Goal: Information Seeking & Learning: Learn about a topic

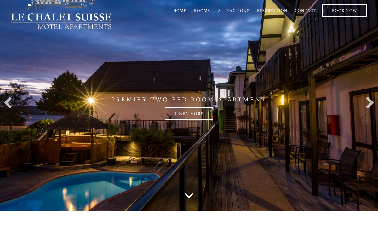
scroll to position [20, 0]
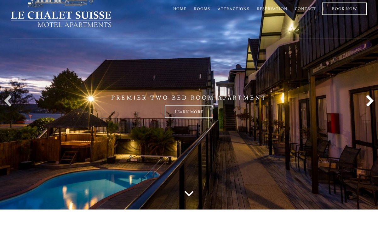
click at [368, 103] on link at bounding box center [368, 101] width 13 height 13
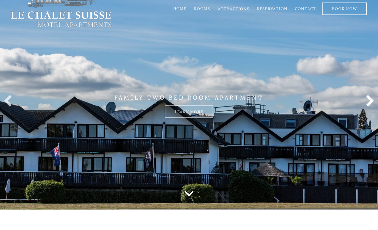
click at [368, 103] on link at bounding box center [368, 101] width 13 height 13
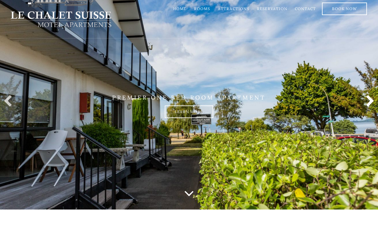
click at [368, 103] on link at bounding box center [368, 101] width 13 height 13
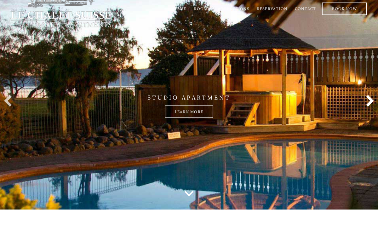
click at [368, 103] on link at bounding box center [368, 101] width 13 height 13
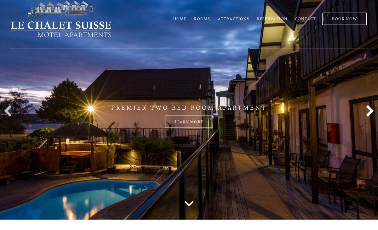
scroll to position [0, 0]
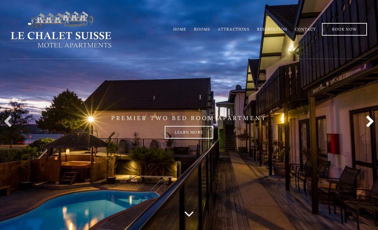
click at [369, 118] on link at bounding box center [368, 122] width 13 height 13
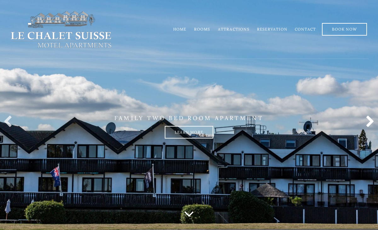
click at [363, 118] on link at bounding box center [368, 122] width 13 height 13
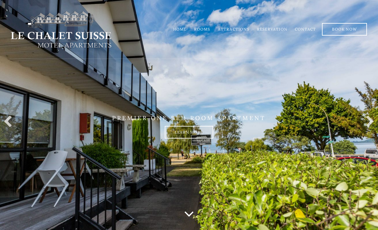
click at [204, 24] on li "Rooms" at bounding box center [202, 29] width 24 height 12
click at [202, 26] on li "Rooms" at bounding box center [202, 29] width 24 height 12
click at [204, 26] on li "Rooms" at bounding box center [202, 29] width 24 height 12
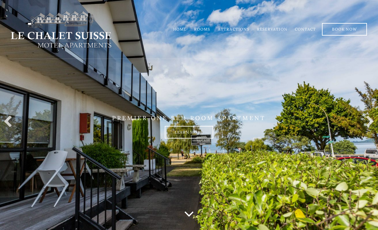
click at [204, 26] on li "Rooms" at bounding box center [202, 29] width 24 height 12
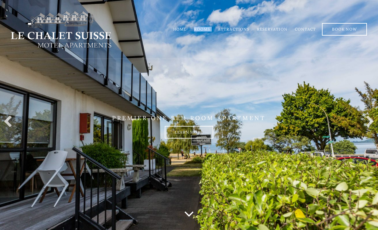
click at [204, 26] on li "Rooms" at bounding box center [202, 29] width 24 height 12
click at [205, 36] on div "Home Rooms Attractions Reservation Contact Book Now" at bounding box center [242, 29] width 251 height 38
click at [200, 27] on link "Rooms" at bounding box center [202, 29] width 16 height 5
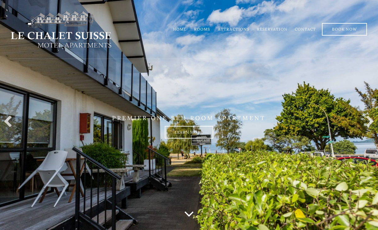
click at [200, 27] on link "Rooms" at bounding box center [202, 29] width 16 height 5
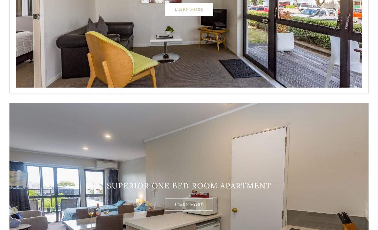
scroll to position [203, 0]
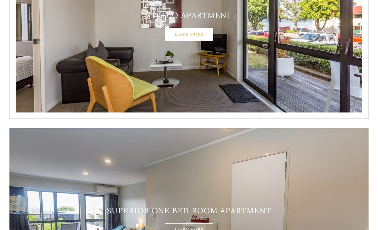
click at [197, 30] on link "Learn More" at bounding box center [189, 34] width 49 height 13
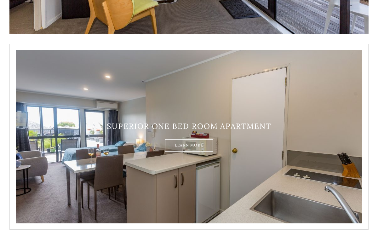
scroll to position [288, 0]
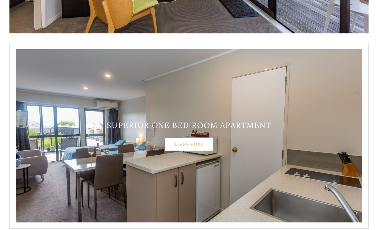
click at [197, 141] on link "Learn More" at bounding box center [189, 144] width 49 height 13
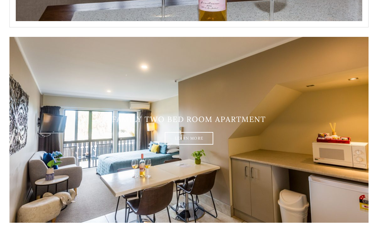
scroll to position [882, 0]
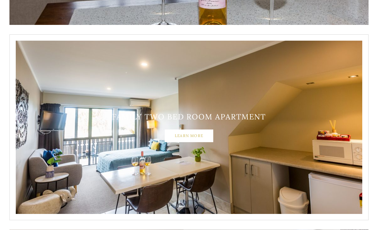
click at [200, 133] on link "Learn More" at bounding box center [189, 135] width 49 height 13
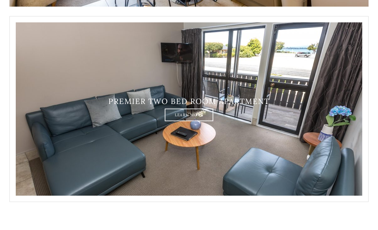
scroll to position [1096, 0]
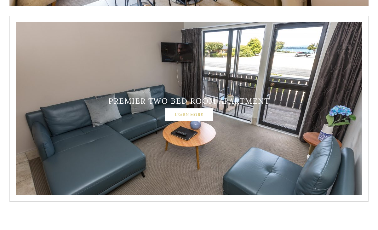
click at [189, 112] on link "Learn More" at bounding box center [189, 114] width 49 height 13
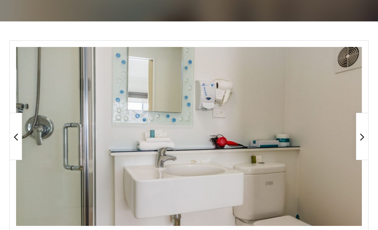
scroll to position [94, 0]
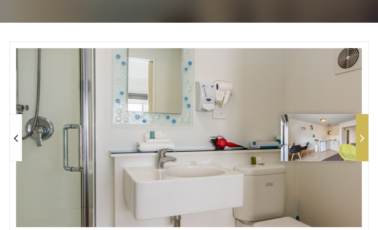
click at [360, 144] on span at bounding box center [362, 137] width 13 height 47
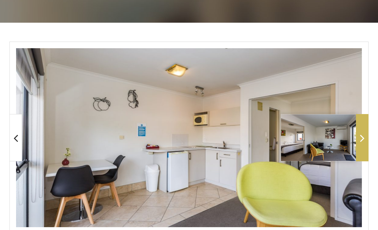
click at [360, 144] on span at bounding box center [362, 137] width 13 height 47
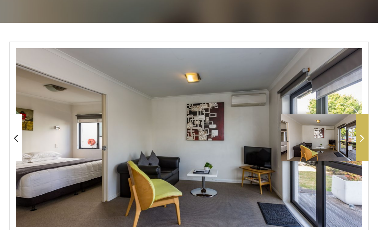
click at [360, 144] on span at bounding box center [362, 137] width 13 height 47
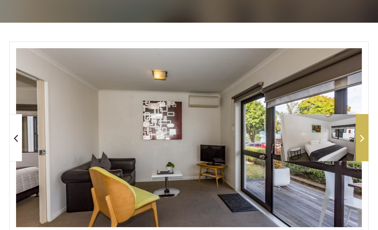
click at [360, 145] on span at bounding box center [362, 137] width 13 height 47
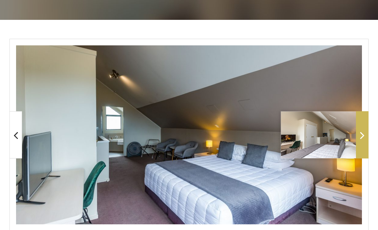
scroll to position [98, 0]
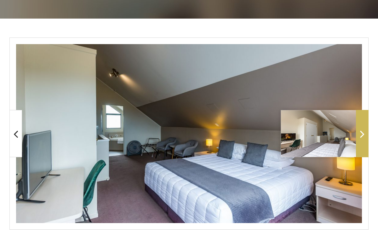
click at [360, 125] on span at bounding box center [362, 133] width 13 height 47
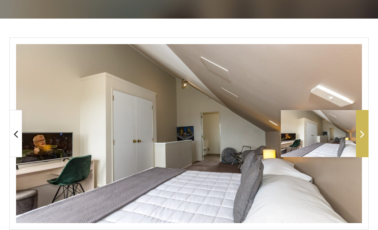
click at [360, 125] on span at bounding box center [362, 133] width 13 height 47
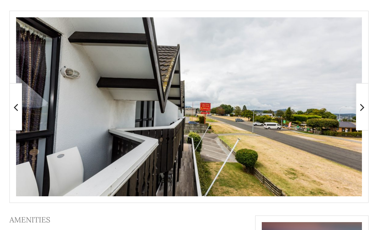
scroll to position [127, 0]
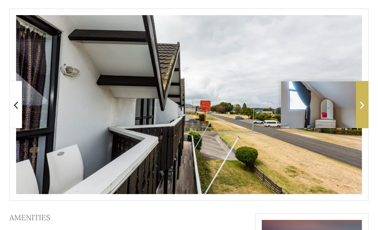
click at [356, 111] on span at bounding box center [362, 104] width 13 height 47
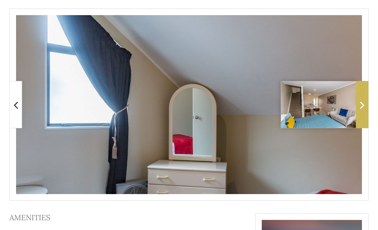
click at [356, 111] on span at bounding box center [362, 104] width 13 height 47
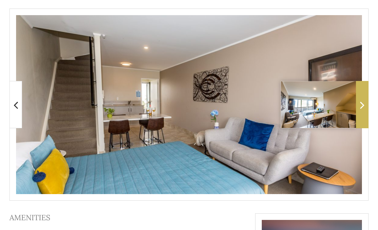
click at [356, 111] on span at bounding box center [362, 104] width 13 height 47
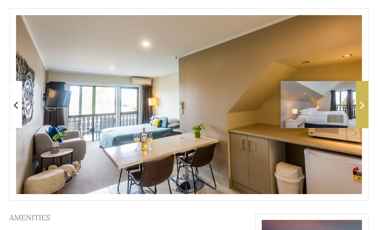
click at [356, 111] on span at bounding box center [362, 104] width 13 height 47
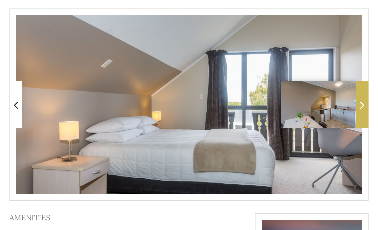
click at [356, 111] on span at bounding box center [362, 104] width 13 height 47
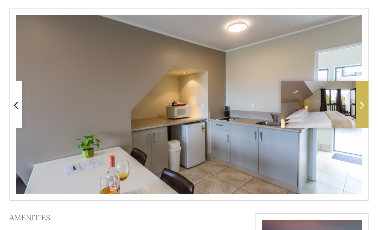
click at [356, 111] on span at bounding box center [362, 104] width 13 height 47
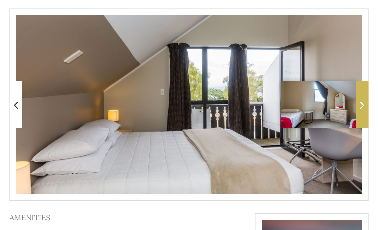
click at [356, 111] on span at bounding box center [362, 104] width 13 height 47
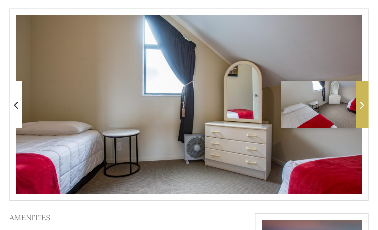
click at [356, 111] on span at bounding box center [362, 104] width 13 height 47
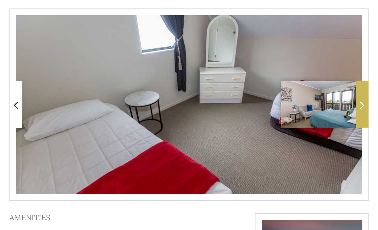
click at [356, 111] on span at bounding box center [362, 104] width 13 height 47
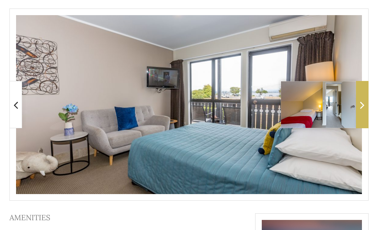
click at [356, 111] on span at bounding box center [362, 104] width 13 height 47
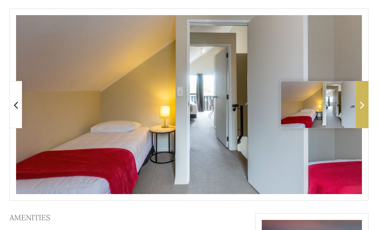
click at [356, 111] on span at bounding box center [362, 104] width 13 height 47
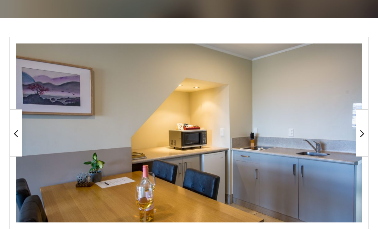
scroll to position [100, 0]
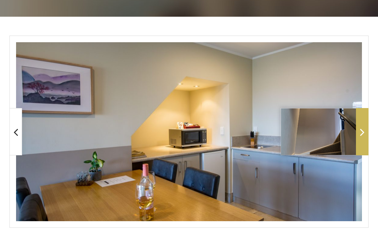
click at [360, 139] on span at bounding box center [362, 131] width 13 height 47
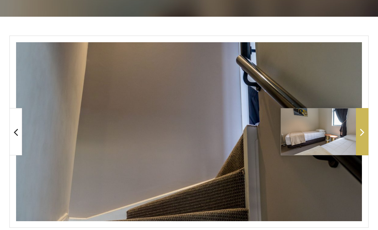
click at [360, 139] on span at bounding box center [362, 131] width 13 height 47
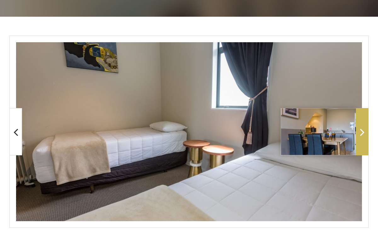
click at [360, 139] on span at bounding box center [362, 131] width 13 height 47
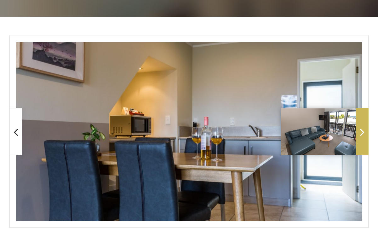
click at [360, 139] on span at bounding box center [362, 131] width 13 height 47
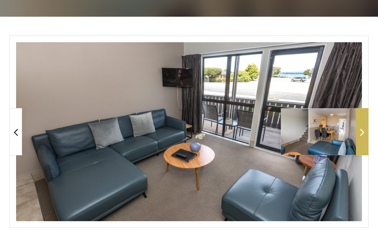
click at [360, 139] on span at bounding box center [362, 131] width 13 height 47
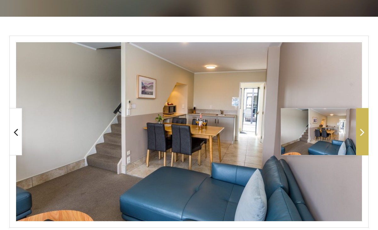
click at [360, 140] on span at bounding box center [362, 131] width 13 height 47
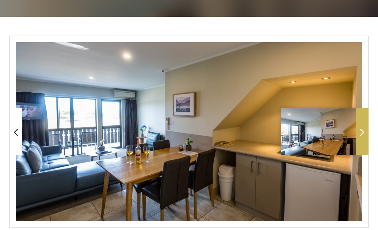
click at [359, 138] on span at bounding box center [362, 131] width 13 height 47
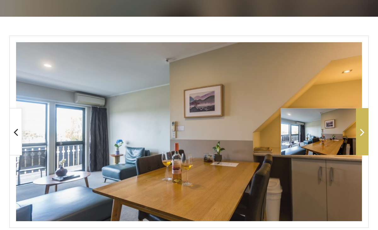
click at [359, 138] on span at bounding box center [362, 131] width 13 height 47
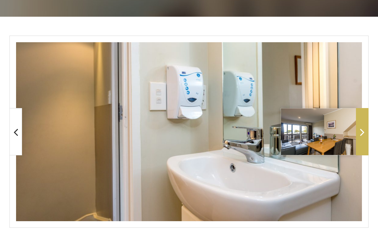
click at [359, 138] on span at bounding box center [362, 131] width 13 height 47
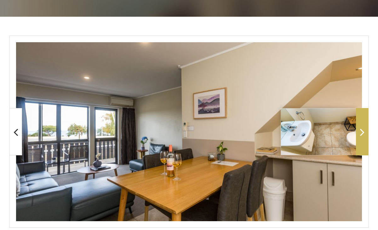
click at [359, 138] on span at bounding box center [362, 131] width 13 height 47
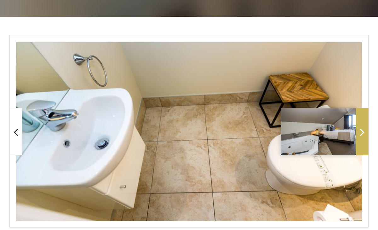
click at [359, 138] on span at bounding box center [362, 131] width 13 height 47
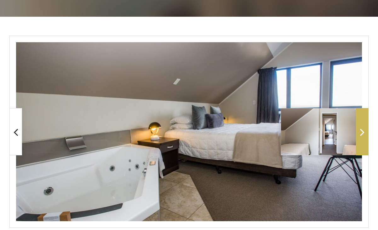
click at [363, 126] on icon at bounding box center [362, 132] width 4 height 13
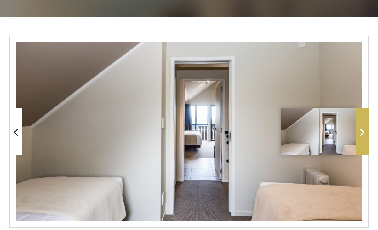
click at [363, 126] on icon at bounding box center [362, 132] width 4 height 13
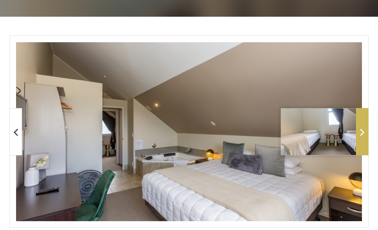
scroll to position [270, 0]
